Goal: Task Accomplishment & Management: Manage account settings

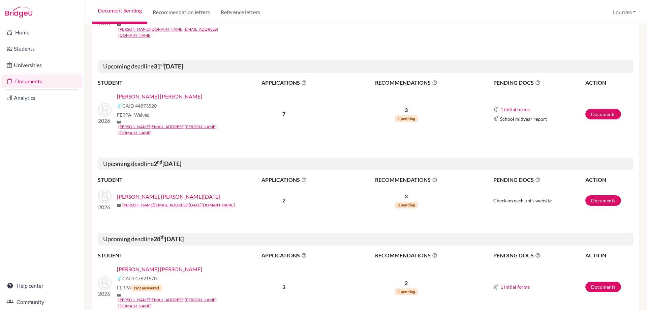
scroll to position [1116, 0]
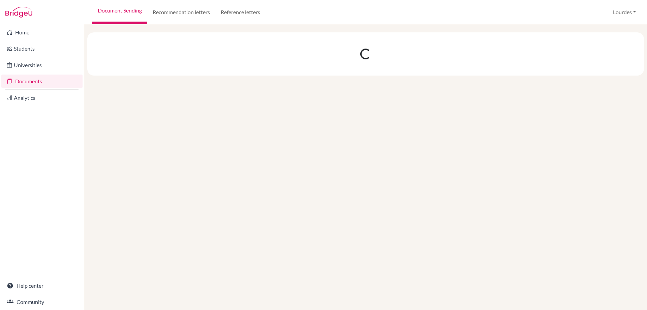
scroll to position [0, 0]
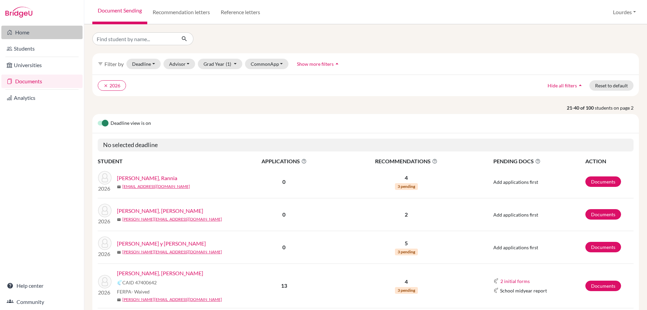
click at [25, 35] on link "Home" at bounding box center [41, 32] width 81 height 13
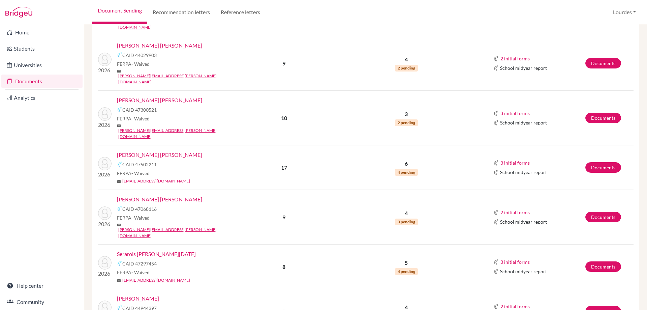
scroll to position [476, 0]
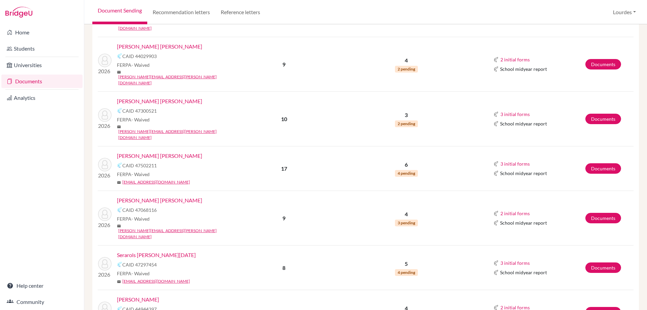
click at [125, 162] on span "CAID 47502211" at bounding box center [139, 165] width 34 height 7
click at [126, 162] on span "CAID 47502211" at bounding box center [139, 165] width 34 height 7
click at [123, 152] on link "[PERSON_NAME] [PERSON_NAME]" at bounding box center [159, 156] width 85 height 8
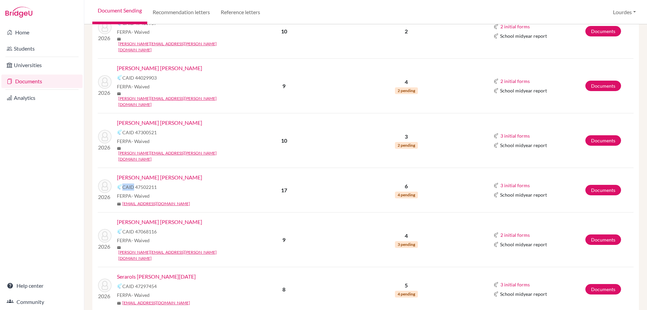
scroll to position [472, 0]
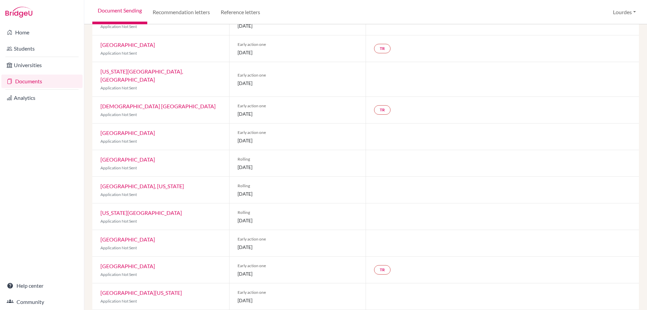
scroll to position [264, 0]
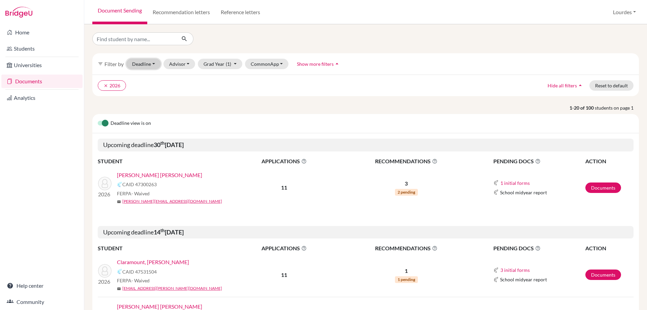
click at [148, 63] on button "Deadline - Select a date range Or double click for a single date selection Toda…" at bounding box center [143, 64] width 34 height 10
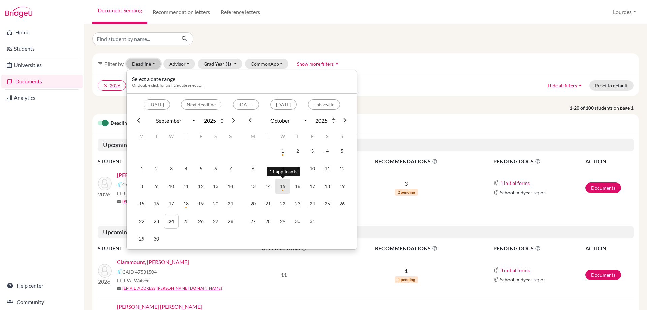
click at [283, 185] on td "15" at bounding box center [282, 186] width 15 height 15
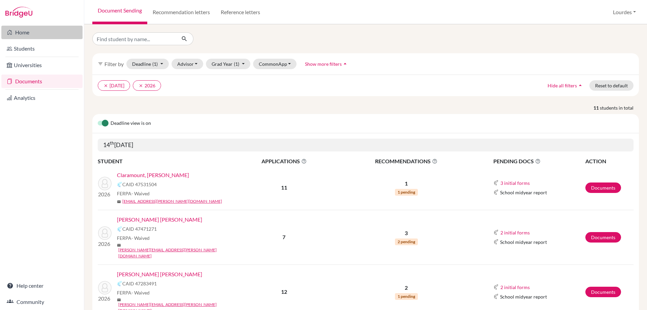
click at [25, 29] on link "Home" at bounding box center [41, 32] width 81 height 13
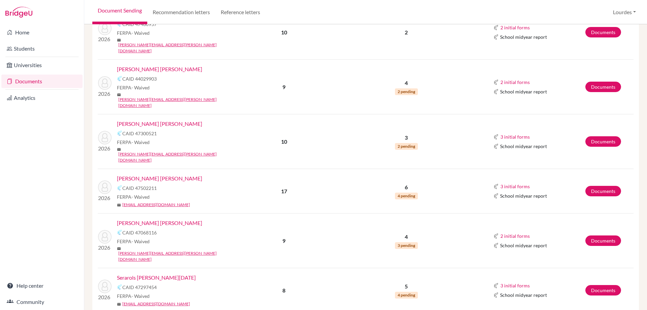
scroll to position [419, 0]
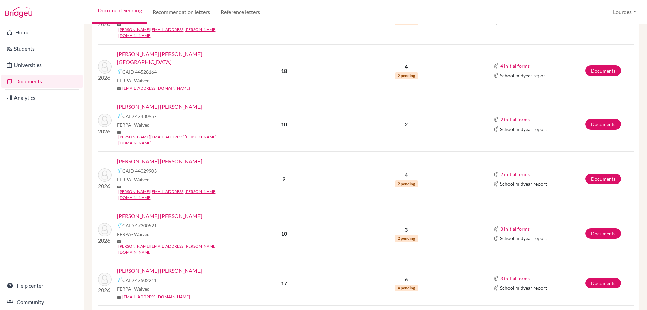
scroll to position [337, 0]
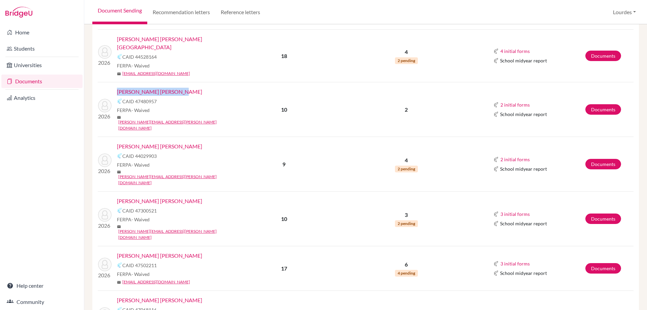
drag, startPoint x: 169, startPoint y: 62, endPoint x: 176, endPoint y: 62, distance: 6.4
click at [176, 88] on div "2026 [PERSON_NAME] [PERSON_NAME] 47480957 FERPA - Waived mail [PERSON_NAME][EMA…" at bounding box center [165, 109] width 144 height 43
copy link "[PERSON_NAME] [PERSON_NAME]"
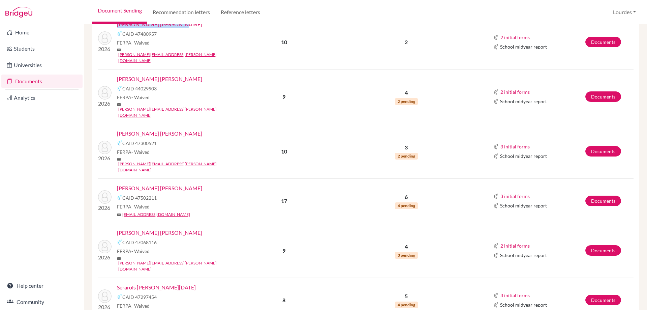
scroll to position [419, 0]
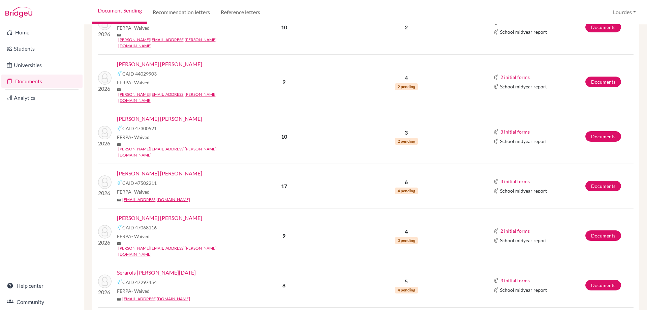
drag, startPoint x: 116, startPoint y: 247, endPoint x: 180, endPoint y: 243, distance: 64.2
copy link "[PERSON_NAME]"
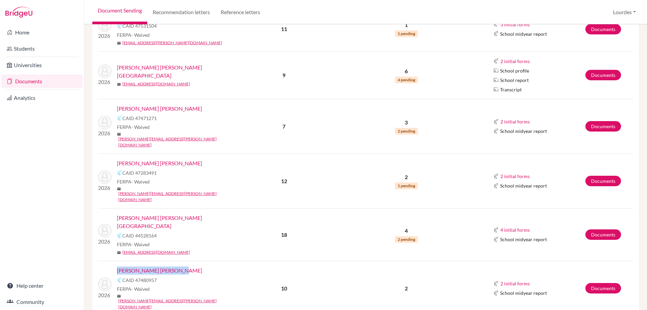
scroll to position [0, 0]
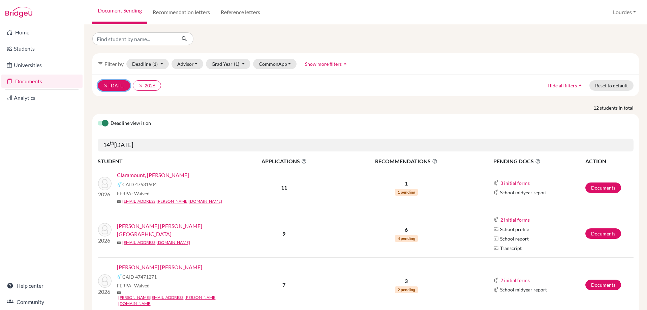
click at [106, 83] on icon "clear" at bounding box center [105, 85] width 5 height 5
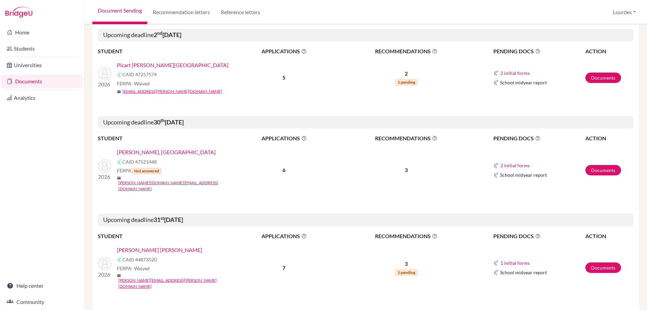
scroll to position [977, 0]
drag, startPoint x: 127, startPoint y: 83, endPoint x: 147, endPoint y: 83, distance: 20.2
click at [147, 148] on div "2026 [PERSON_NAME], Lincoln CAID 47521448 FERPA Not answered mail [PERSON_NAME]…" at bounding box center [165, 170] width 144 height 44
copy link "[PERSON_NAME], [GEOGRAPHIC_DATA]"
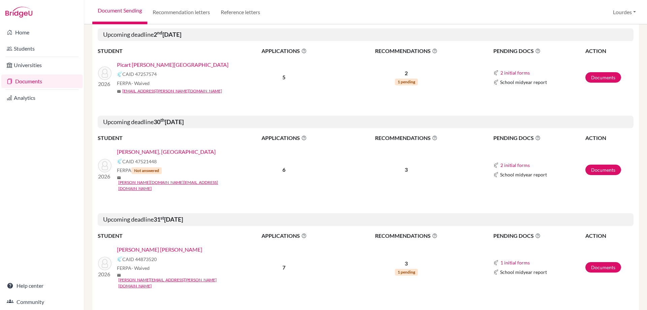
drag, startPoint x: 183, startPoint y: 260, endPoint x: 201, endPoint y: 276, distance: 24.2
drag, startPoint x: 198, startPoint y: 262, endPoint x: 118, endPoint y: 258, distance: 79.6
copy link "[PERSON_NAME], [PERSON_NAME][DATE]"
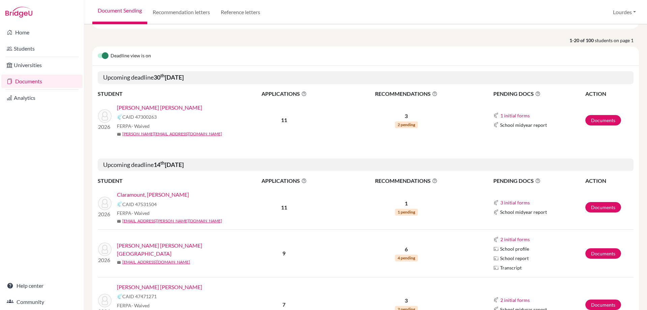
scroll to position [0, 0]
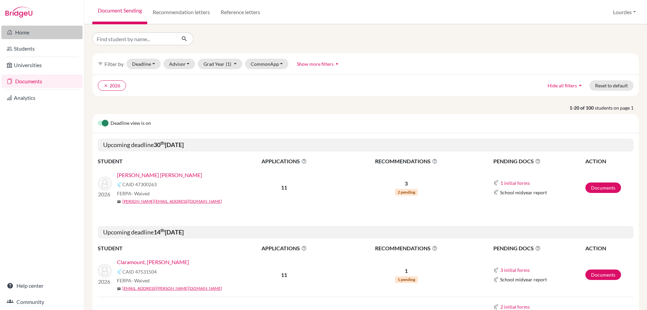
click at [33, 34] on link "Home" at bounding box center [41, 32] width 81 height 13
